Goal: Task Accomplishment & Management: Manage account settings

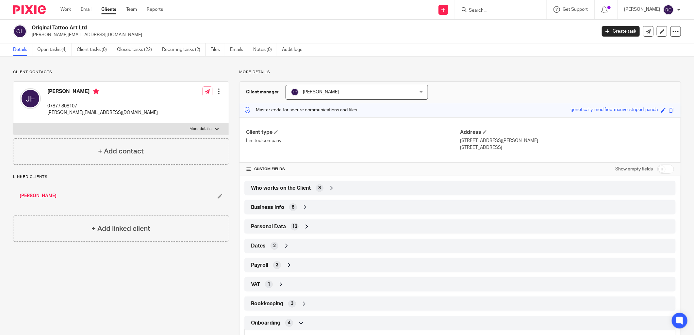
scroll to position [87, 0]
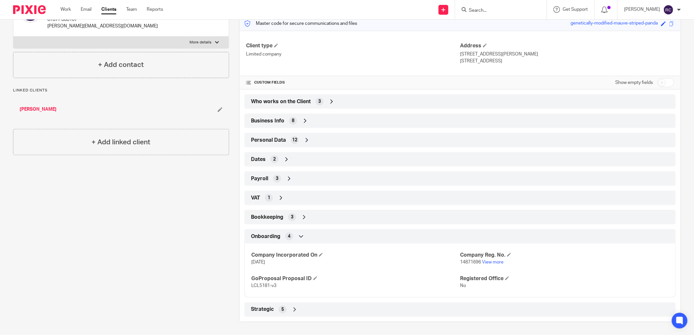
click at [476, 9] on input "Search" at bounding box center [497, 11] width 59 height 6
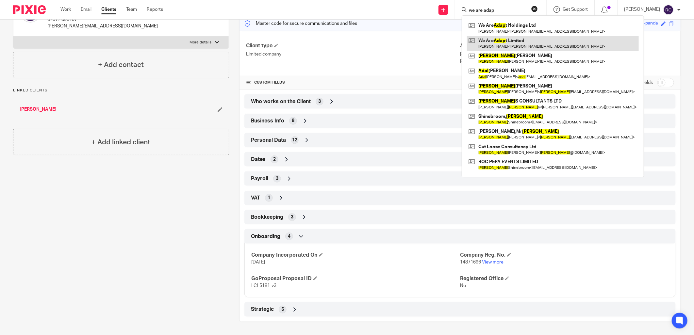
type input "we are adap"
click at [510, 39] on link at bounding box center [553, 43] width 172 height 15
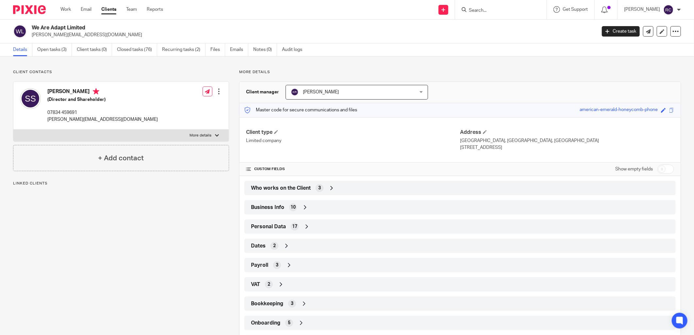
click at [284, 189] on span "Who works on the Client" at bounding box center [281, 188] width 60 height 7
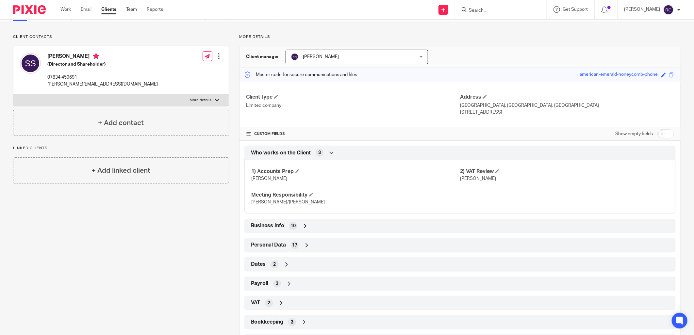
scroll to position [87, 0]
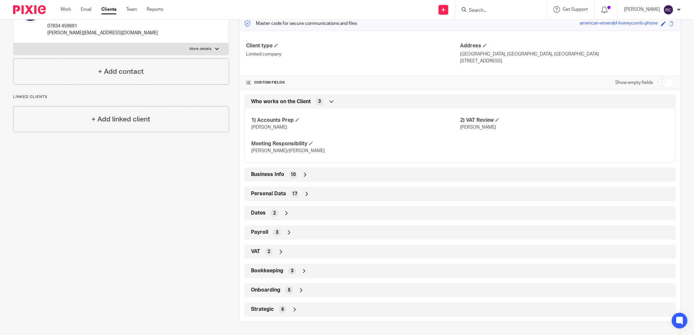
click at [272, 288] on span "Onboarding" at bounding box center [265, 290] width 29 height 7
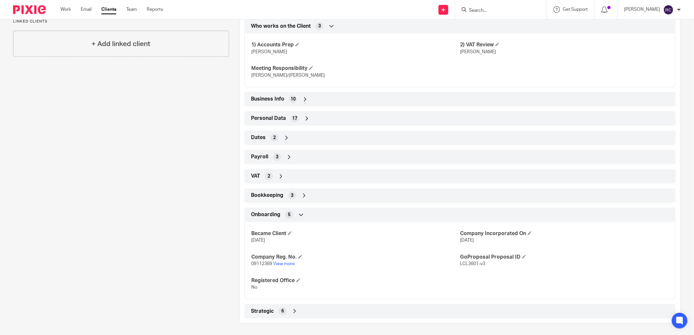
scroll to position [164, 0]
click at [286, 261] on link "View more" at bounding box center [284, 262] width 22 height 5
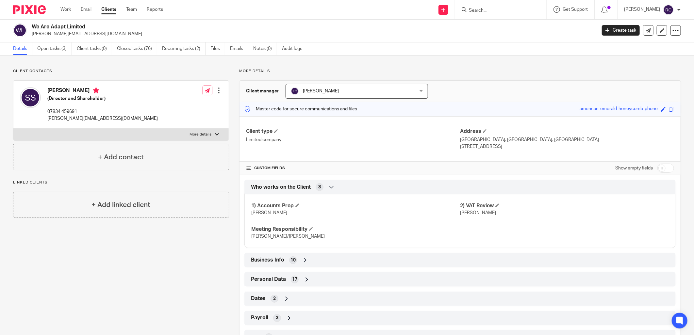
scroll to position [0, 0]
click at [45, 48] on link "Open tasks (3)" at bounding box center [54, 49] width 35 height 13
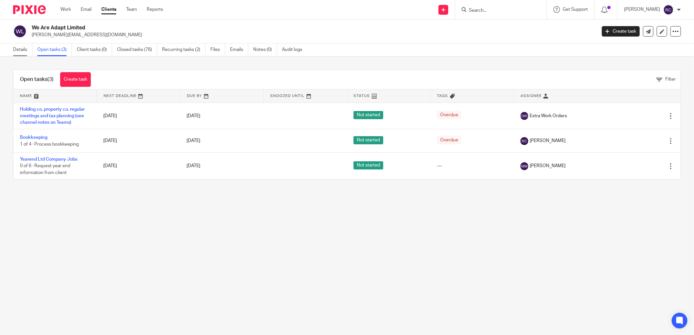
click at [15, 51] on link "Details" at bounding box center [22, 49] width 19 height 13
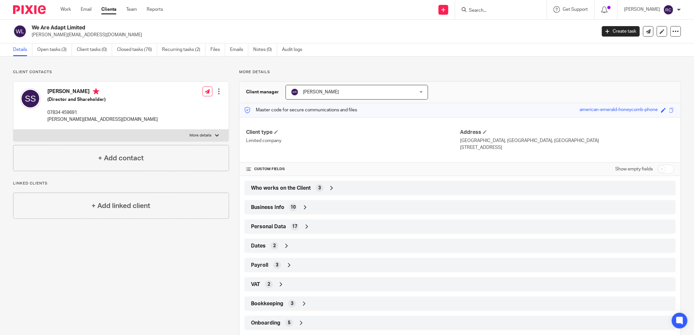
click at [508, 10] on input "Search" at bounding box center [497, 11] width 59 height 6
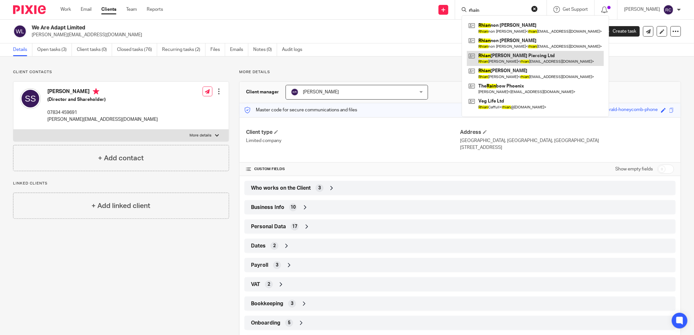
type input "rhain"
click at [506, 58] on link at bounding box center [535, 58] width 137 height 15
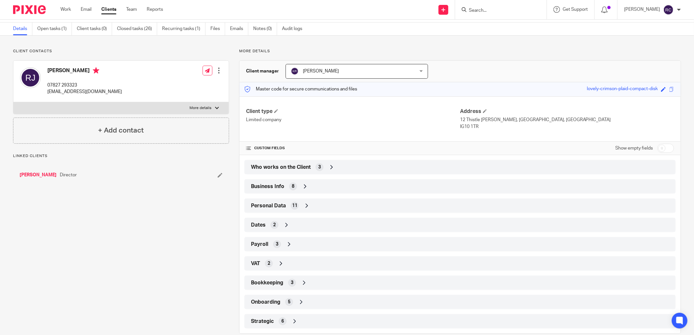
scroll to position [33, 0]
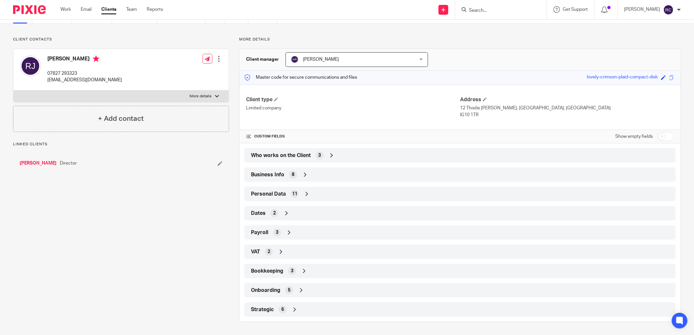
click at [268, 287] on span "Onboarding" at bounding box center [265, 290] width 29 height 7
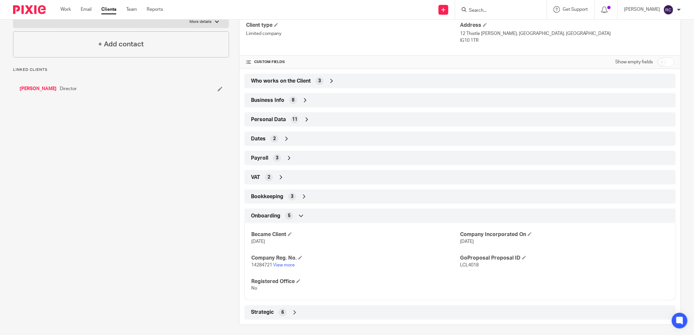
scroll to position [110, 0]
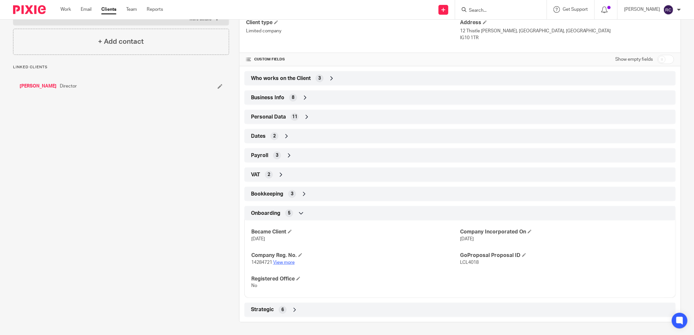
click at [281, 264] on link "View more" at bounding box center [284, 262] width 22 height 5
click at [135, 9] on link "Team" at bounding box center [131, 9] width 11 height 7
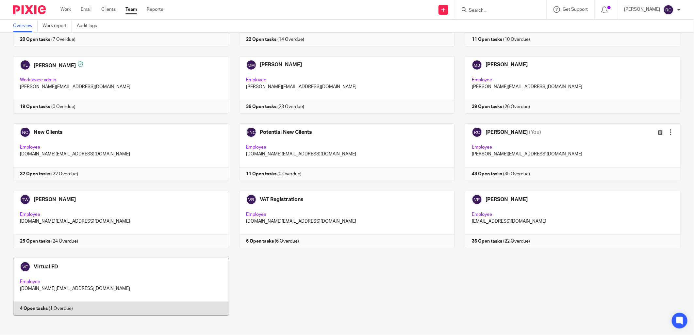
scroll to position [355, 0]
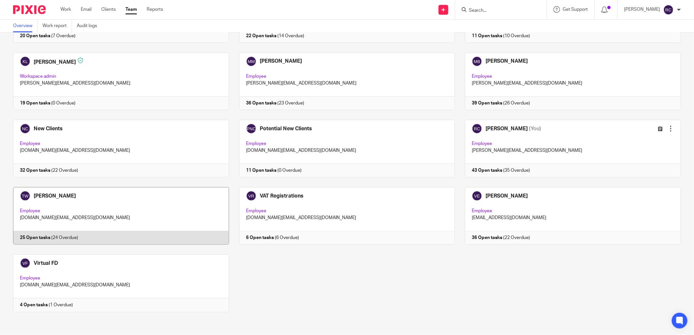
click at [60, 195] on link at bounding box center [116, 215] width 226 height 57
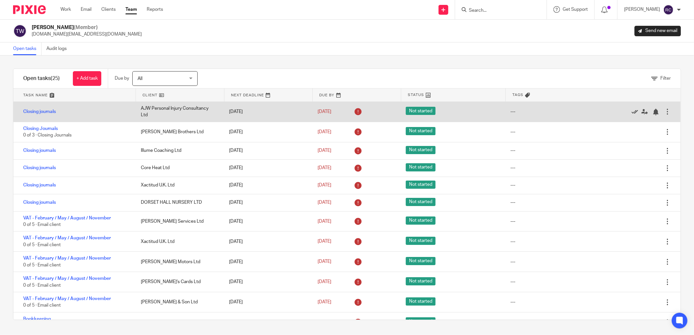
click at [631, 112] on icon at bounding box center [634, 112] width 7 height 7
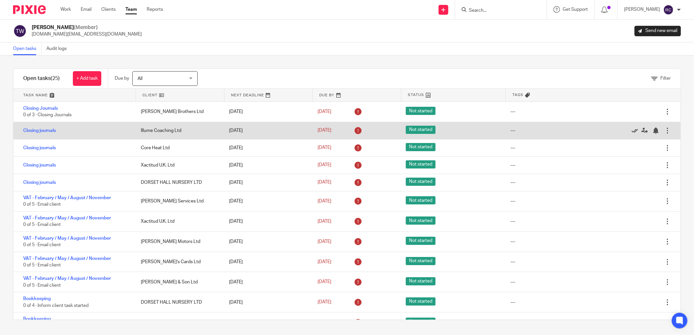
click at [631, 131] on icon at bounding box center [634, 130] width 7 height 7
